Goal: Check status: Check status

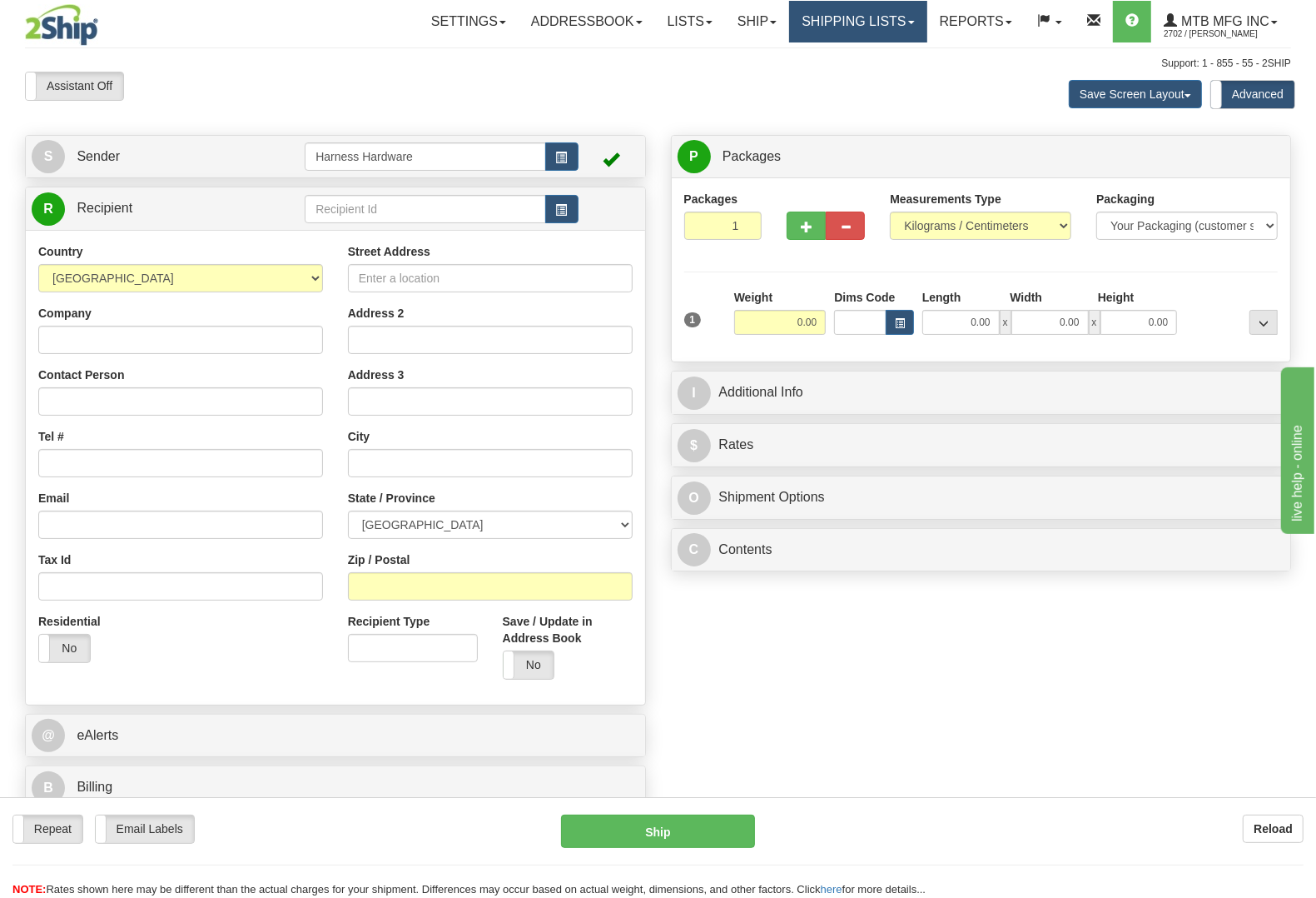
click at [849, 28] on link "Shipping lists" at bounding box center [857, 21] width 138 height 41
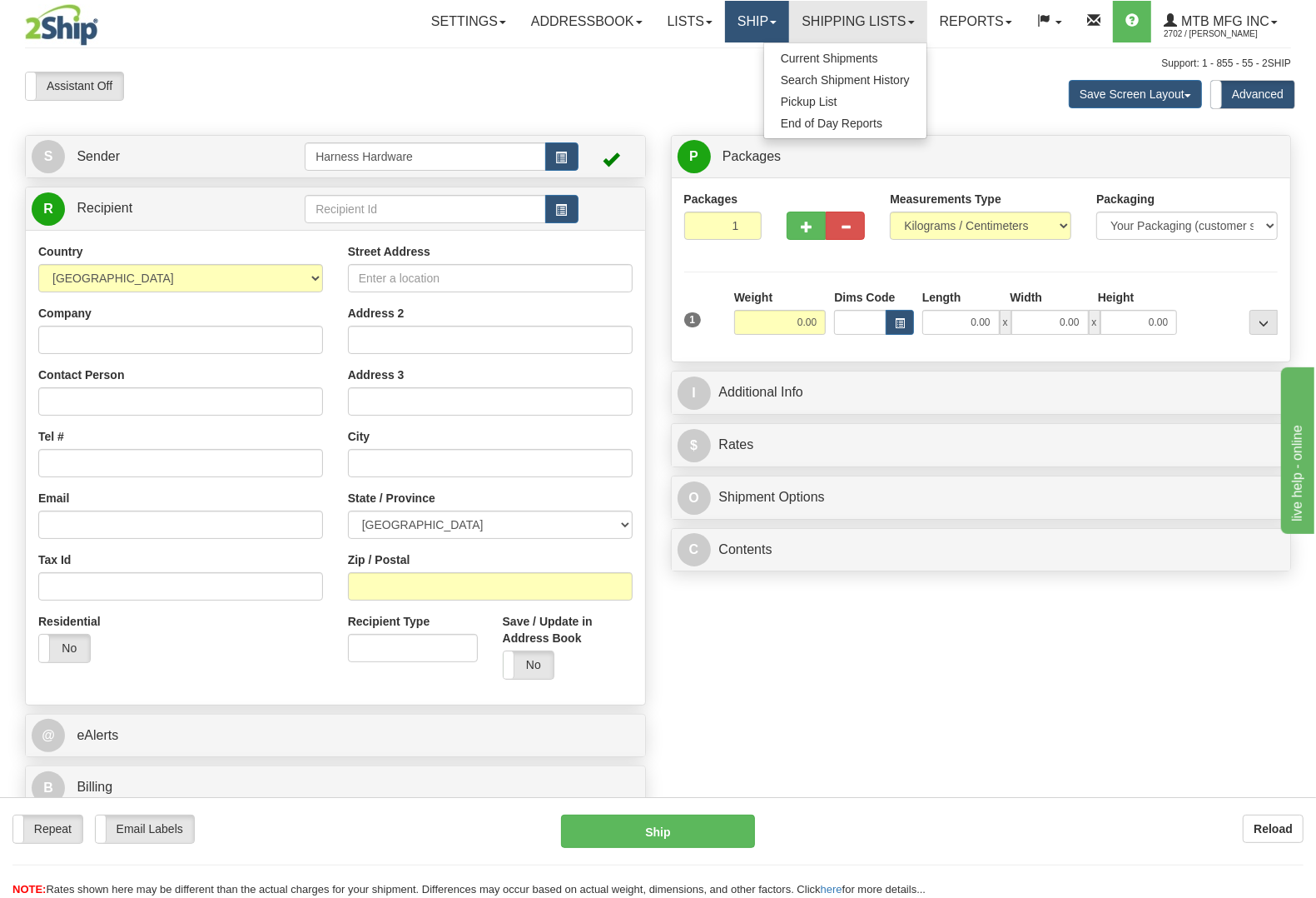
click at [750, 34] on link "Ship" at bounding box center [757, 21] width 65 height 41
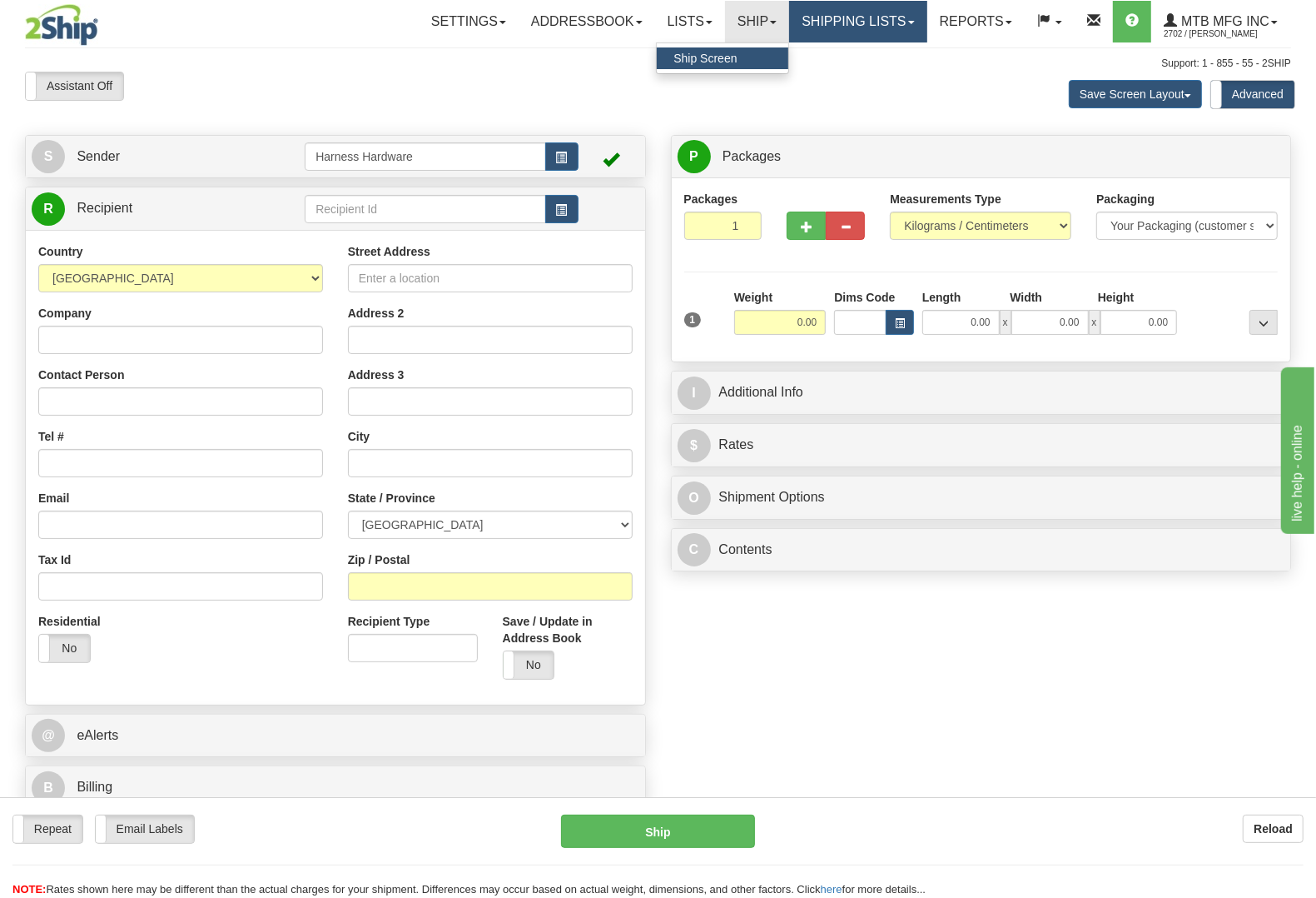
click at [818, 28] on link "Shipping lists" at bounding box center [857, 21] width 138 height 41
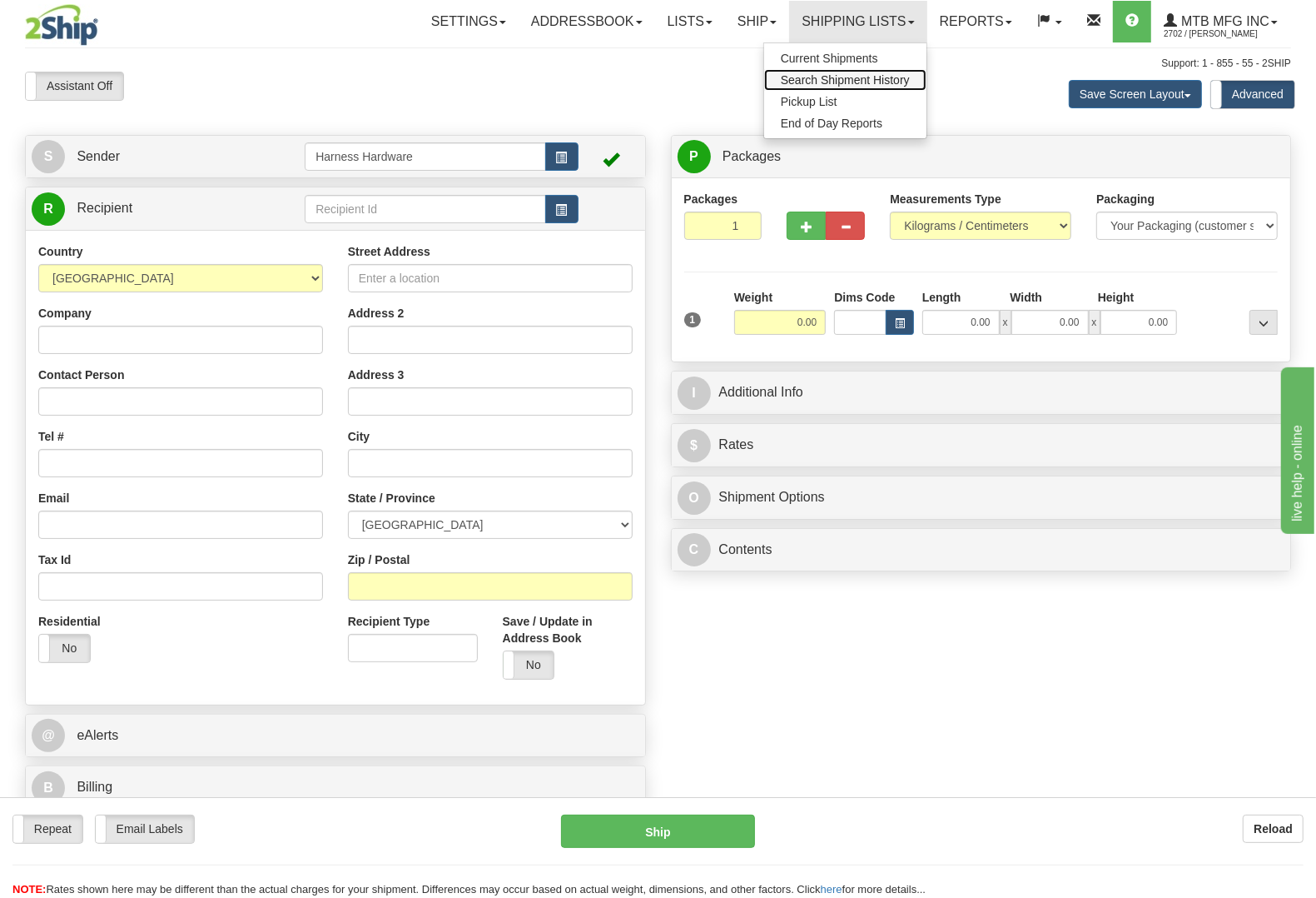
click at [845, 76] on span "Search Shipment History" at bounding box center [846, 80] width 129 height 13
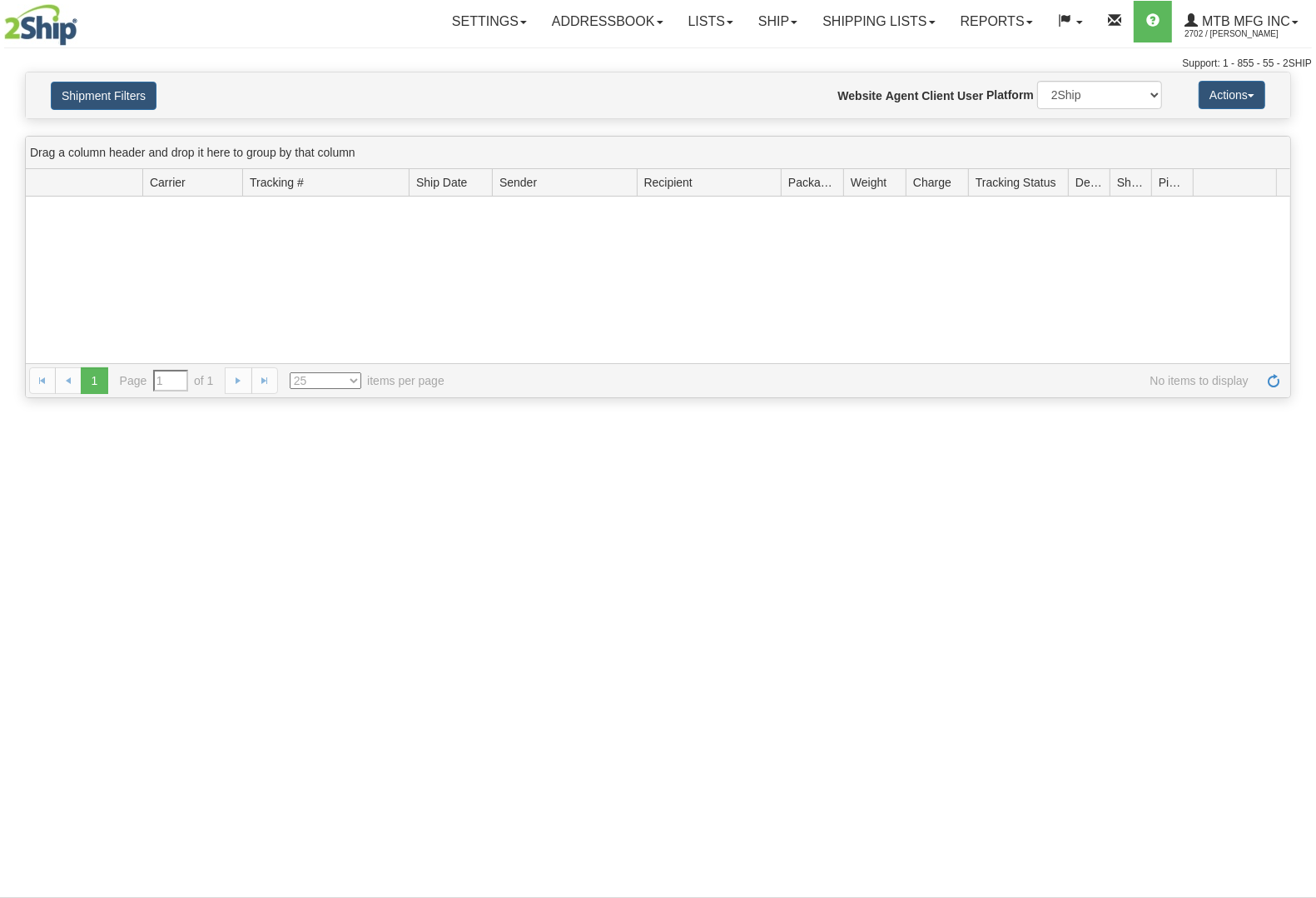
type input "From [DATE] To [DATE]"
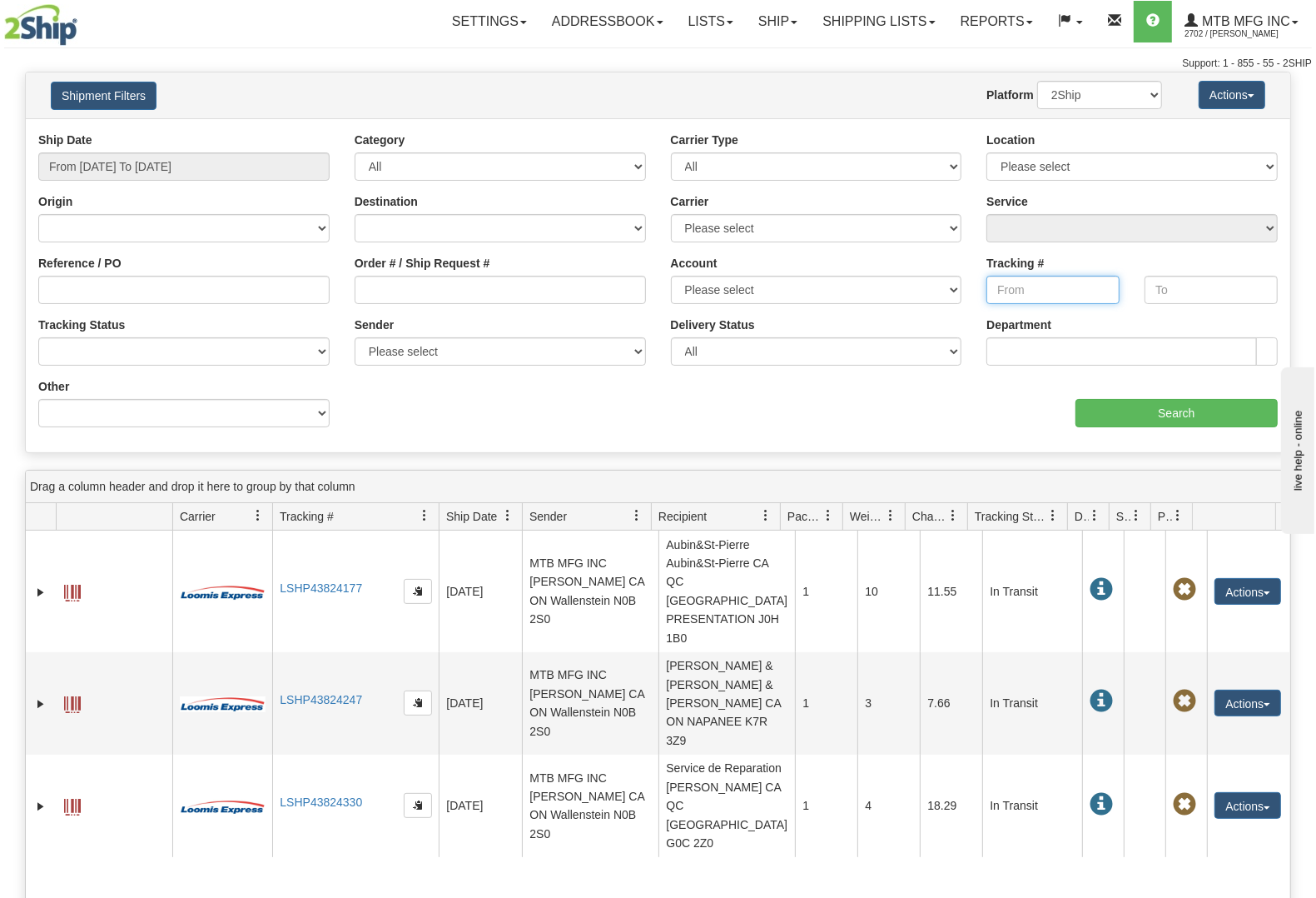
click at [1039, 289] on input "Tracking #" at bounding box center [1053, 289] width 133 height 28
paste input "1ZAX72506891013880"
type input "1ZAX72506891013880"
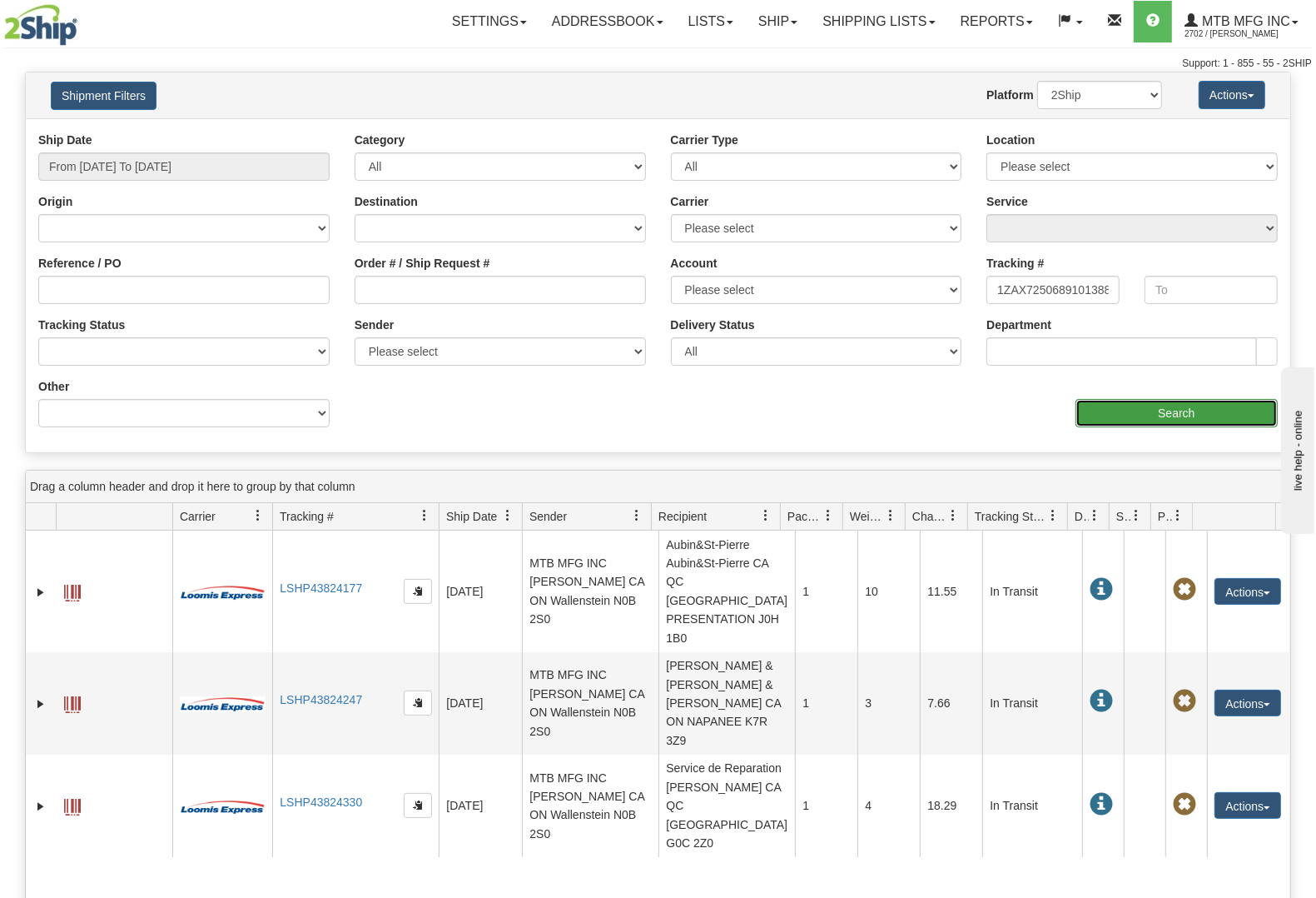
click at [1168, 409] on input "Search" at bounding box center [1176, 412] width 202 height 28
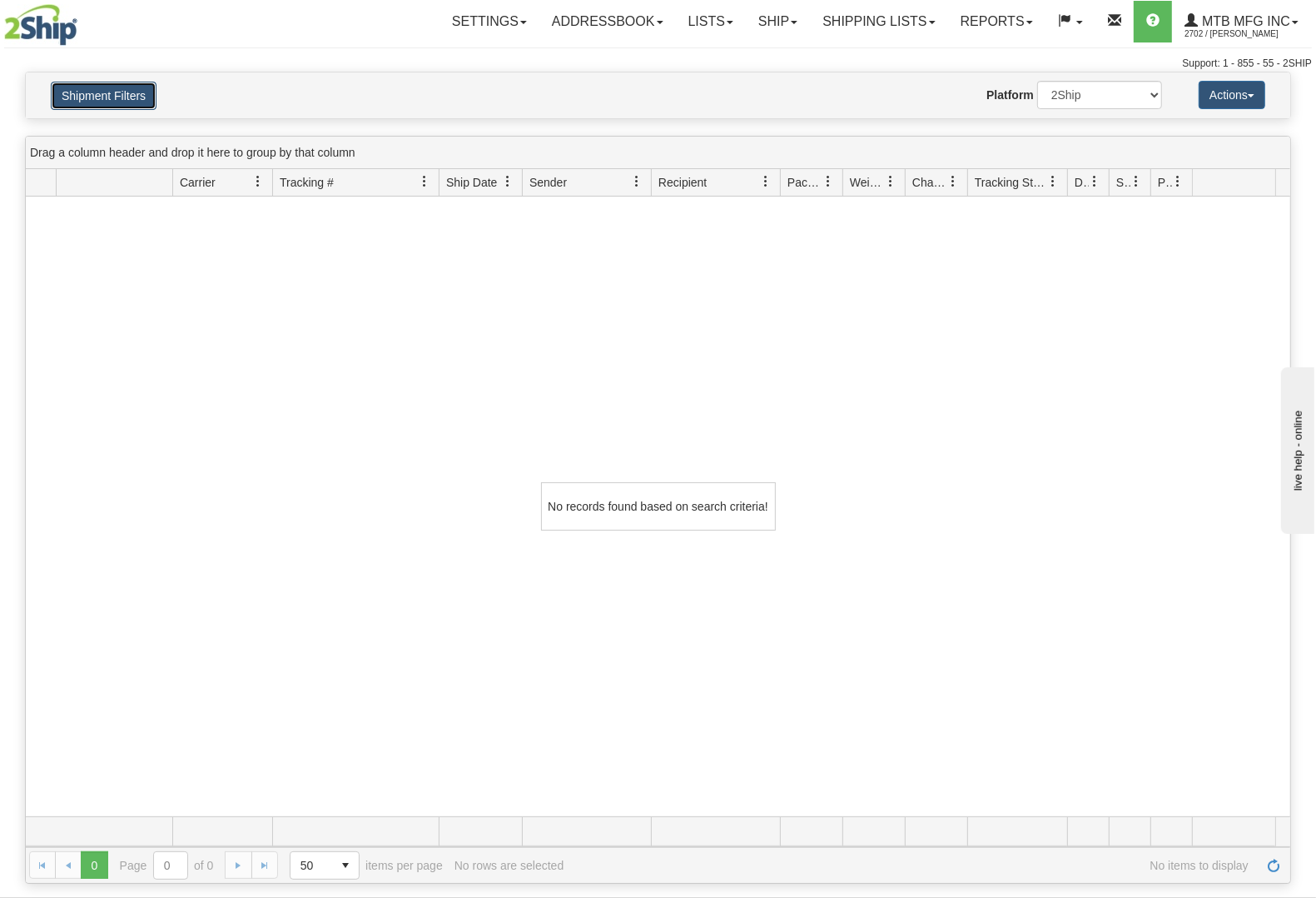
click at [129, 96] on button "Shipment Filters" at bounding box center [104, 95] width 106 height 28
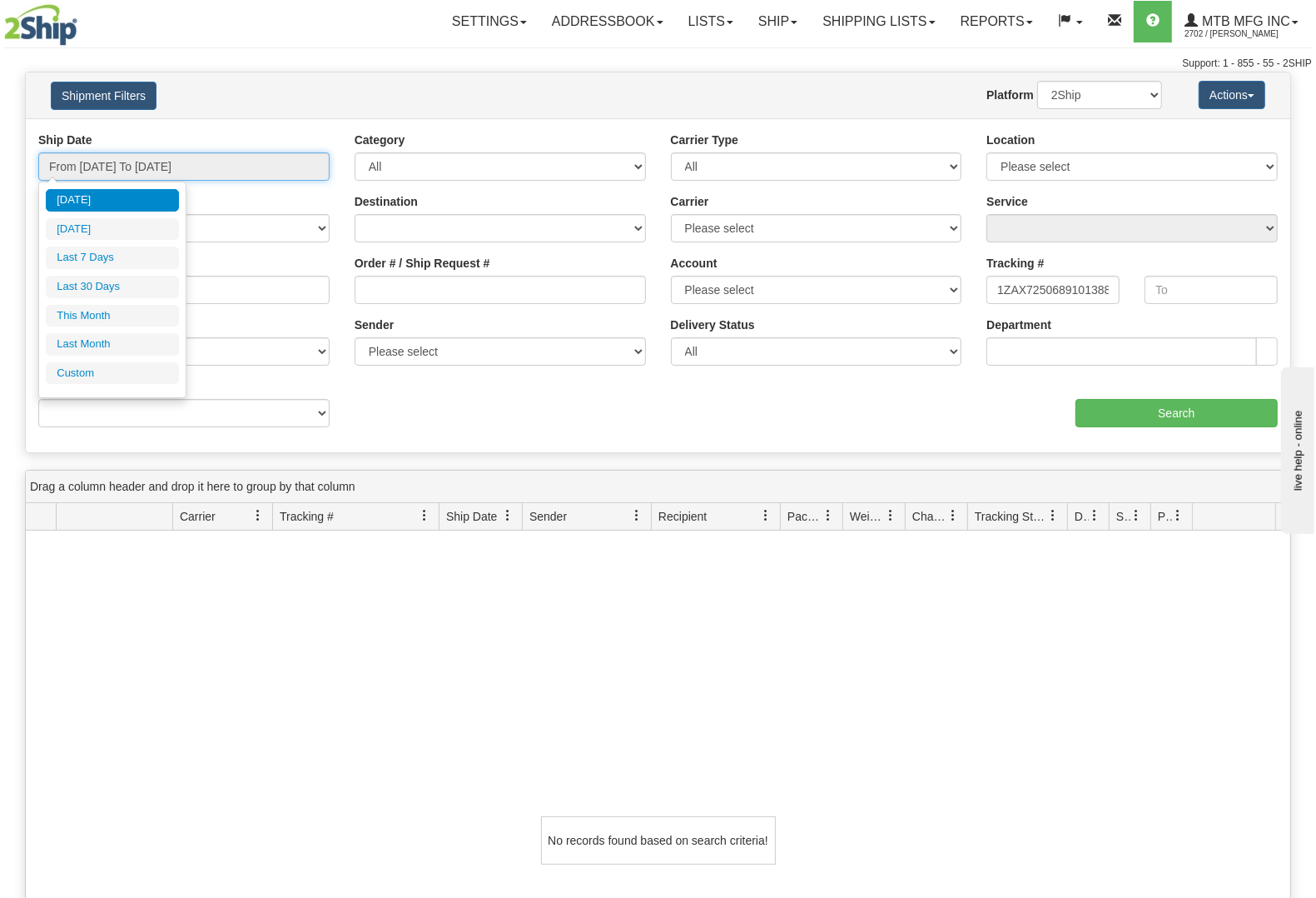
click at [204, 165] on input "From 10/01/2025 To 10/02/2025" at bounding box center [184, 166] width 291 height 28
click at [129, 287] on li "Last 30 Days" at bounding box center [113, 286] width 133 height 22
type input "From 09/03/2025 To 10/02/2025"
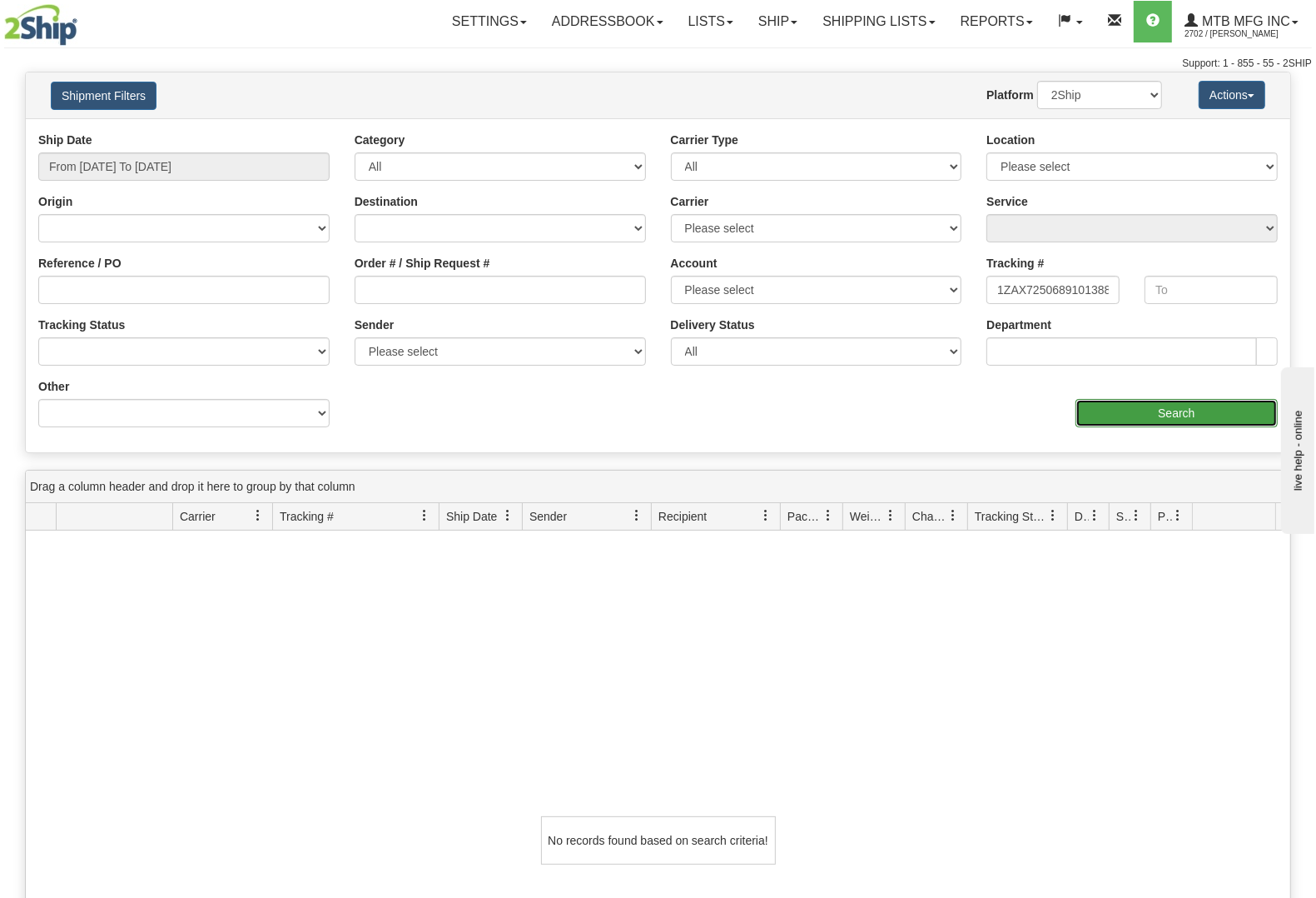
click at [1178, 412] on input "Search" at bounding box center [1176, 412] width 202 height 28
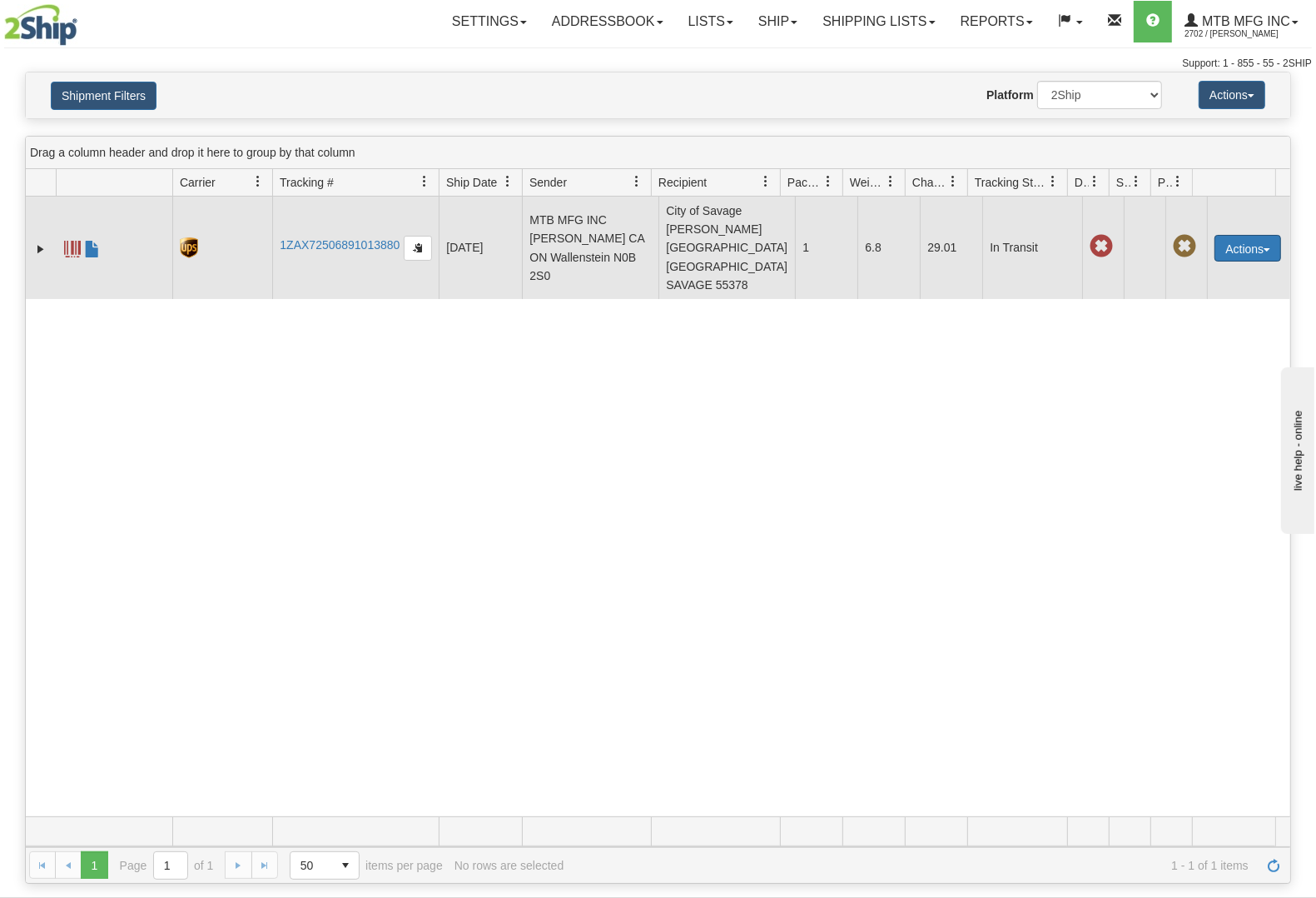
click at [1254, 235] on button "Actions" at bounding box center [1248, 249] width 66 height 27
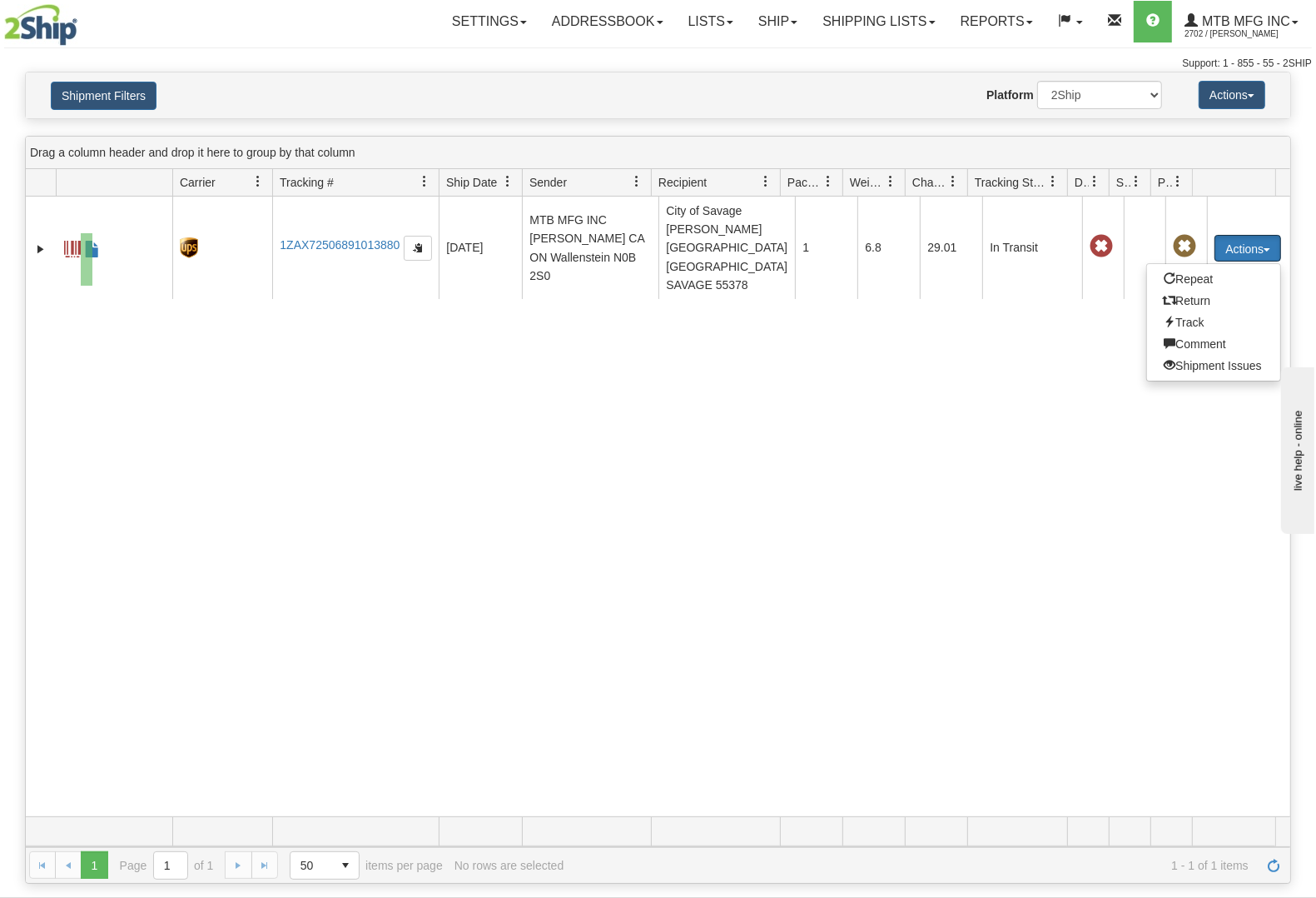
drag, startPoint x: 81, startPoint y: 233, endPoint x: 106, endPoint y: 267, distance: 42.2
click at [97, 280] on div "31580102 2702 1ZAX72506891013880 09/05/2025 09/05/2025 01:52:52 PM MTB MFG INC …" at bounding box center [658, 506] width 1265 height 620
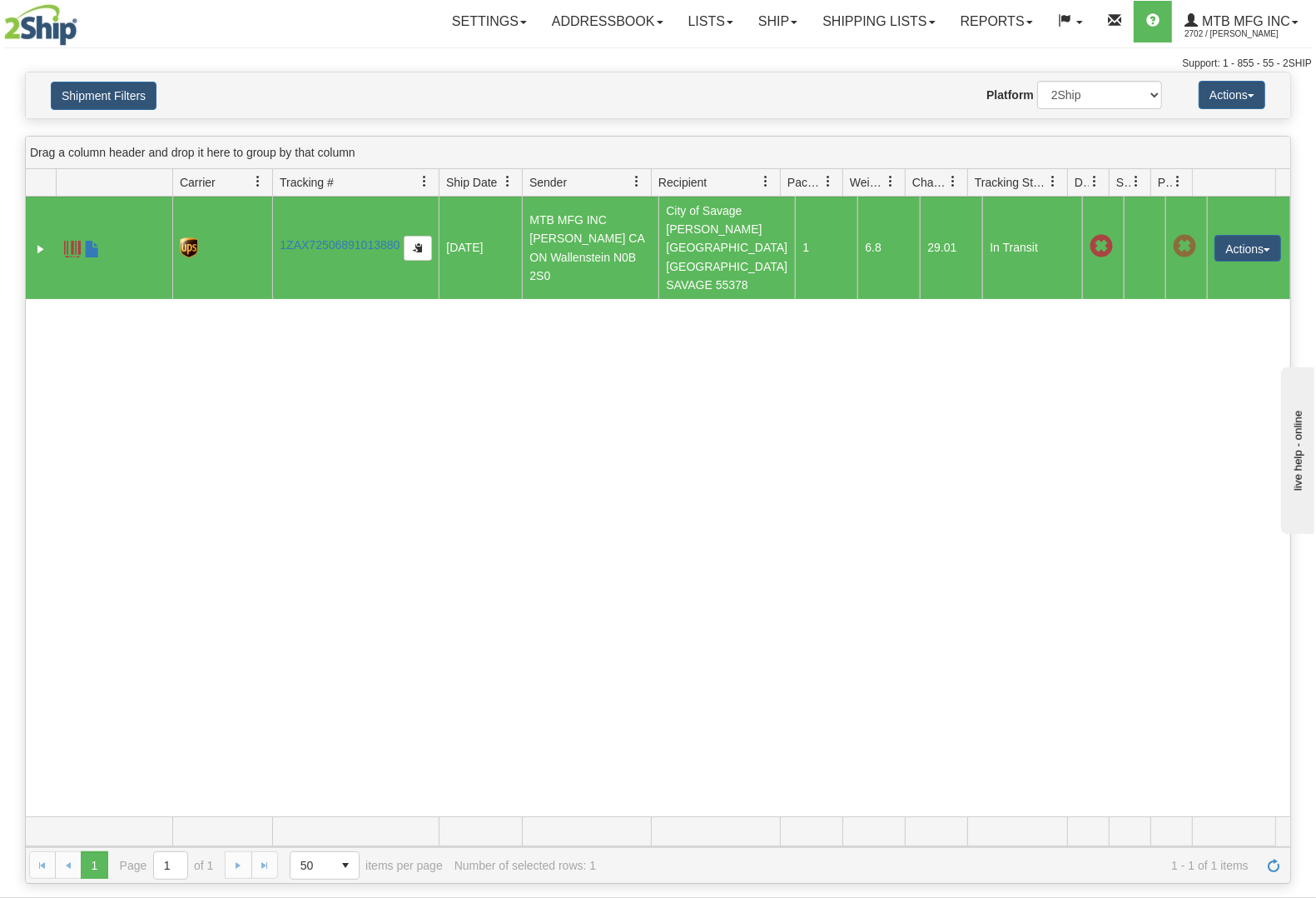
drag, startPoint x: 113, startPoint y: 402, endPoint x: 117, endPoint y: 377, distance: 25.3
click at [114, 401] on div "31580102 2702 1ZAX72506891013880 09/05/2025 09/05/2025 01:52:52 PM MTB MFG INC …" at bounding box center [658, 506] width 1265 height 620
click at [95, 241] on span at bounding box center [92, 249] width 16 height 16
